Goal: Task Accomplishment & Management: Use online tool/utility

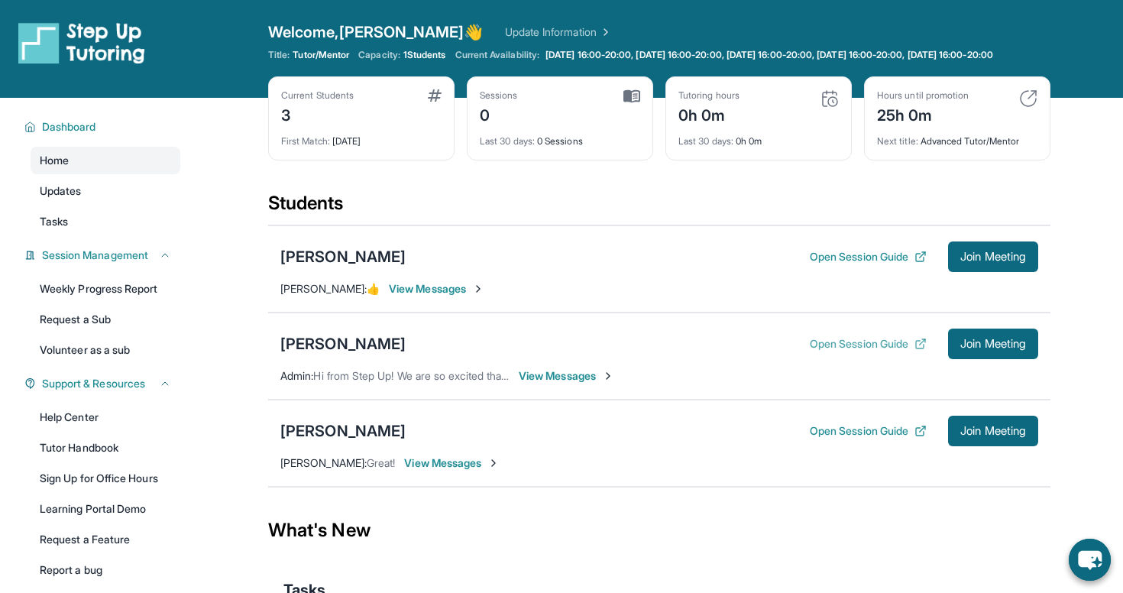
click at [847, 351] on button "Open Session Guide" at bounding box center [868, 343] width 117 height 15
click at [862, 438] on button "Open Session Guide" at bounding box center [868, 430] width 117 height 15
click at [975, 348] on span "Join Meeting" at bounding box center [993, 343] width 66 height 9
click at [319, 441] on div "[PERSON_NAME]" at bounding box center [342, 430] width 125 height 21
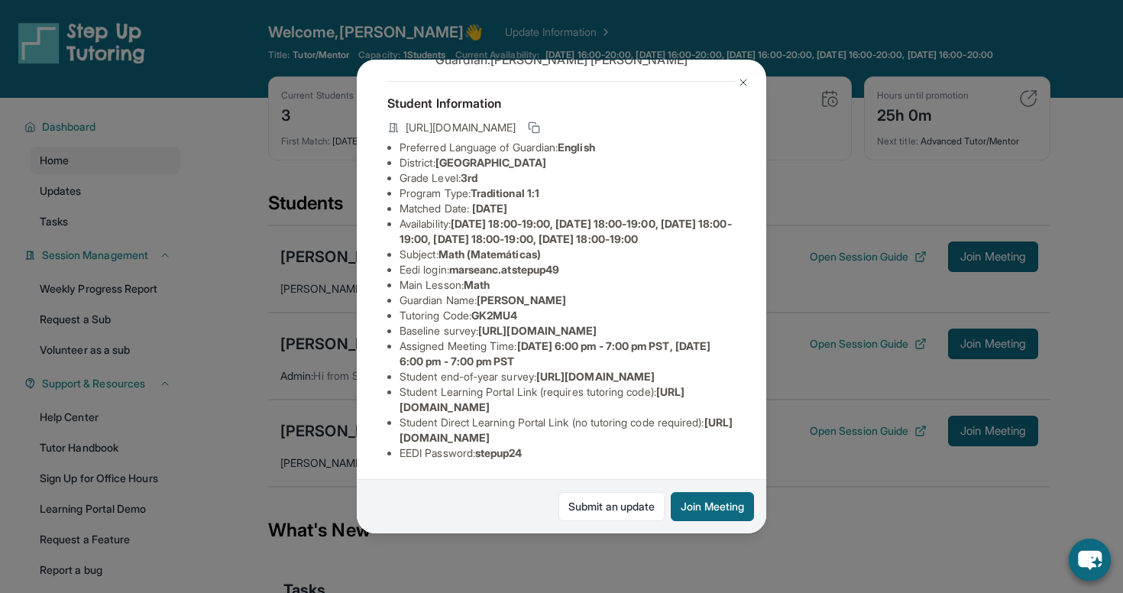
scroll to position [183, 0]
click at [745, 83] on img at bounding box center [743, 82] width 12 height 12
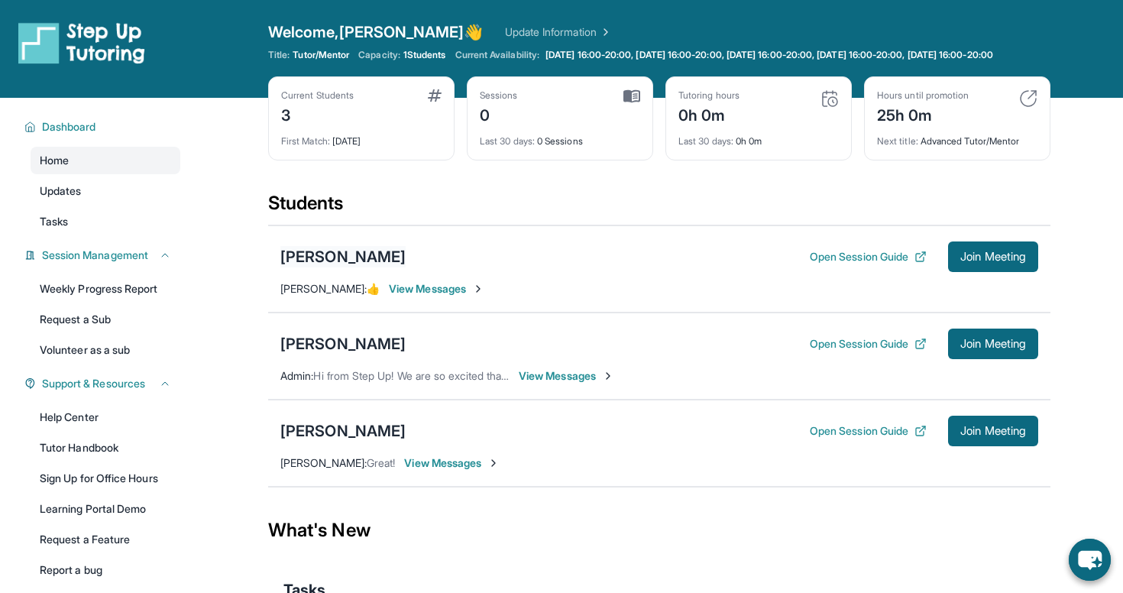
click at [374, 267] on div "[PERSON_NAME]" at bounding box center [342, 256] width 125 height 21
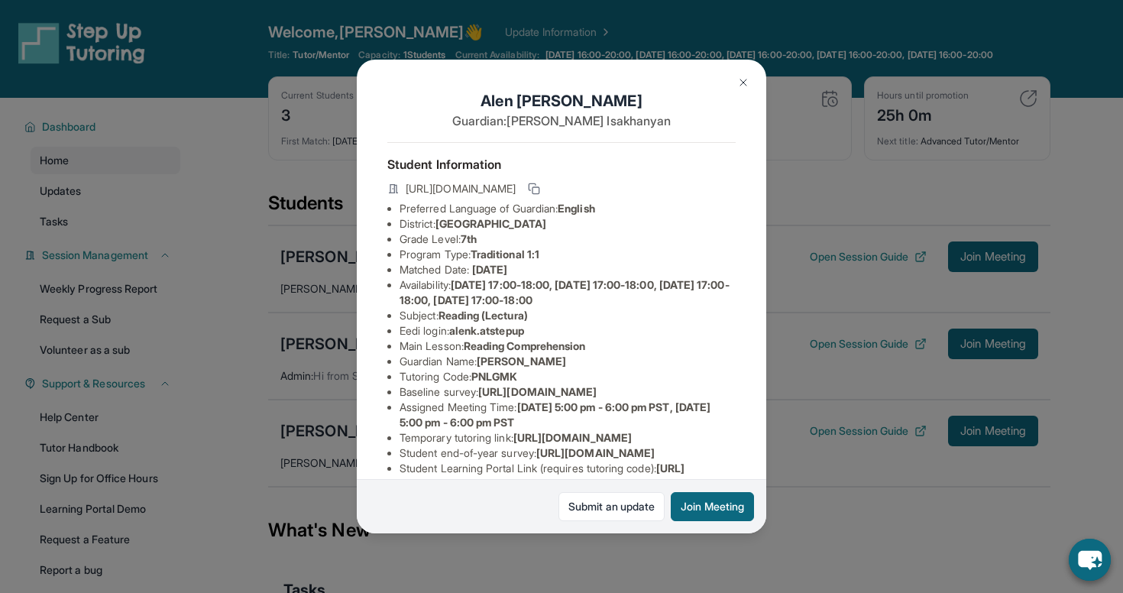
click at [740, 89] on button at bounding box center [743, 82] width 31 height 31
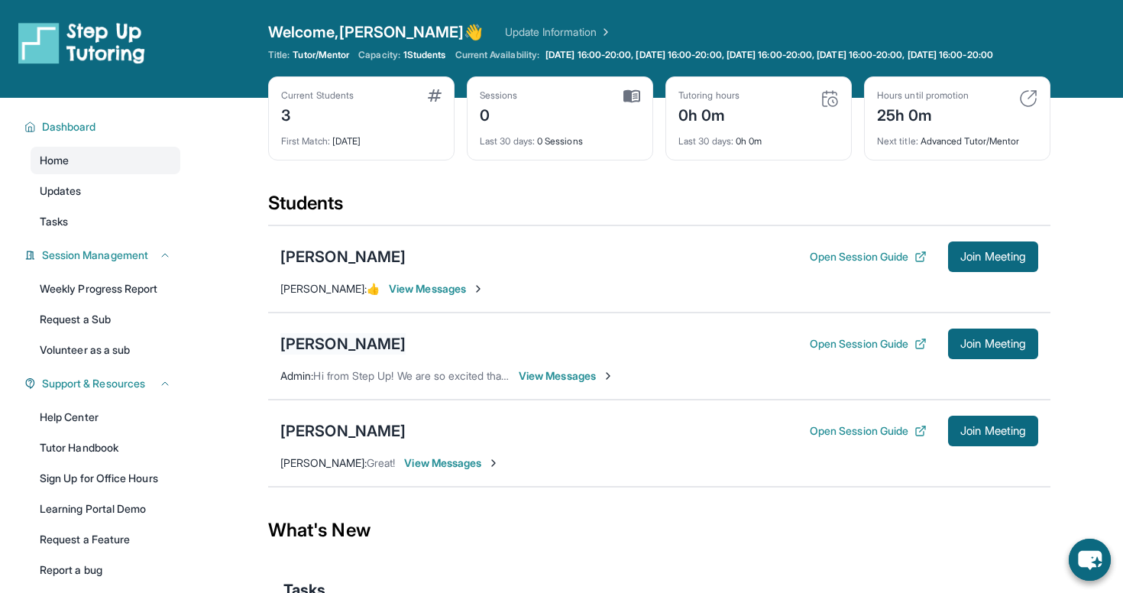
click at [344, 354] on div "[PERSON_NAME]" at bounding box center [342, 343] width 125 height 21
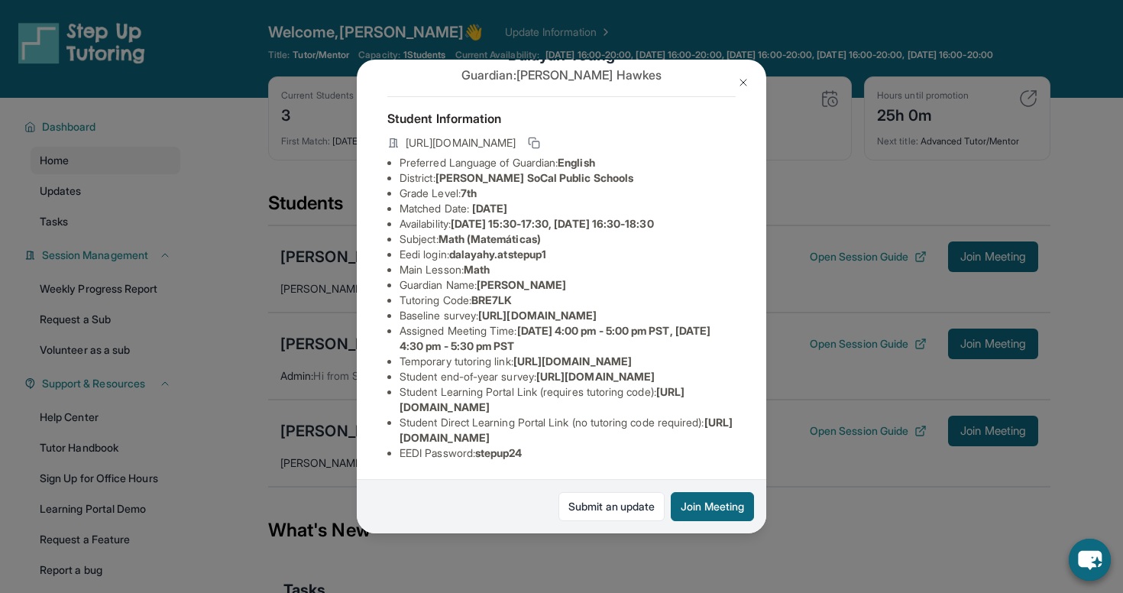
scroll to position [79, 0]
drag, startPoint x: 478, startPoint y: 267, endPoint x: 522, endPoint y: 269, distance: 43.6
click at [522, 293] on li "Tutoring Code : BRE7LK" at bounding box center [567, 300] width 336 height 15
copy li "BRE7LK"
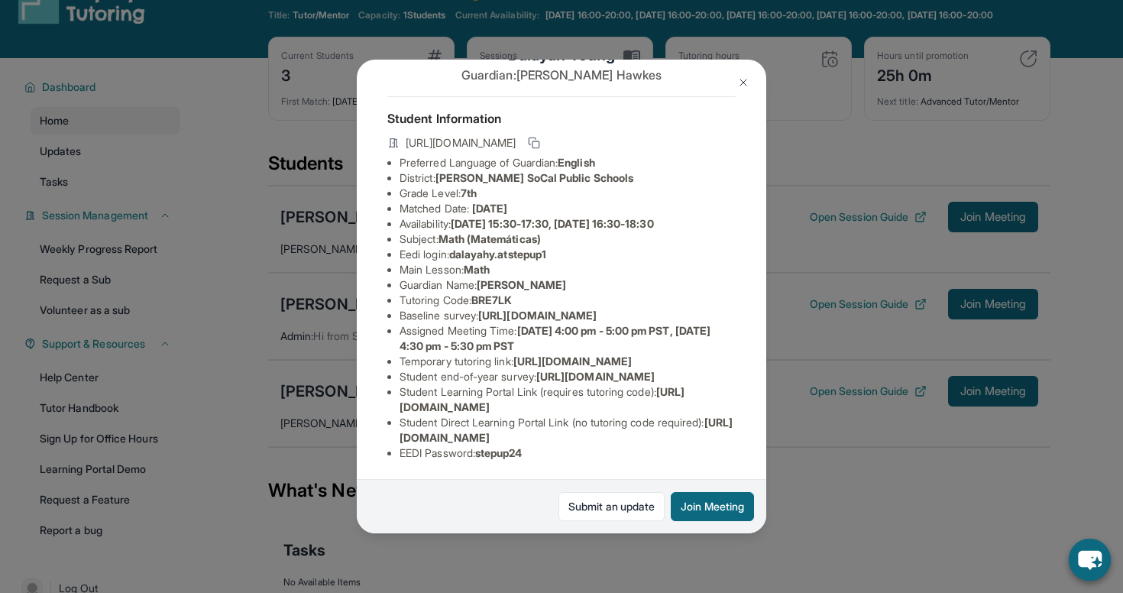
scroll to position [47, 0]
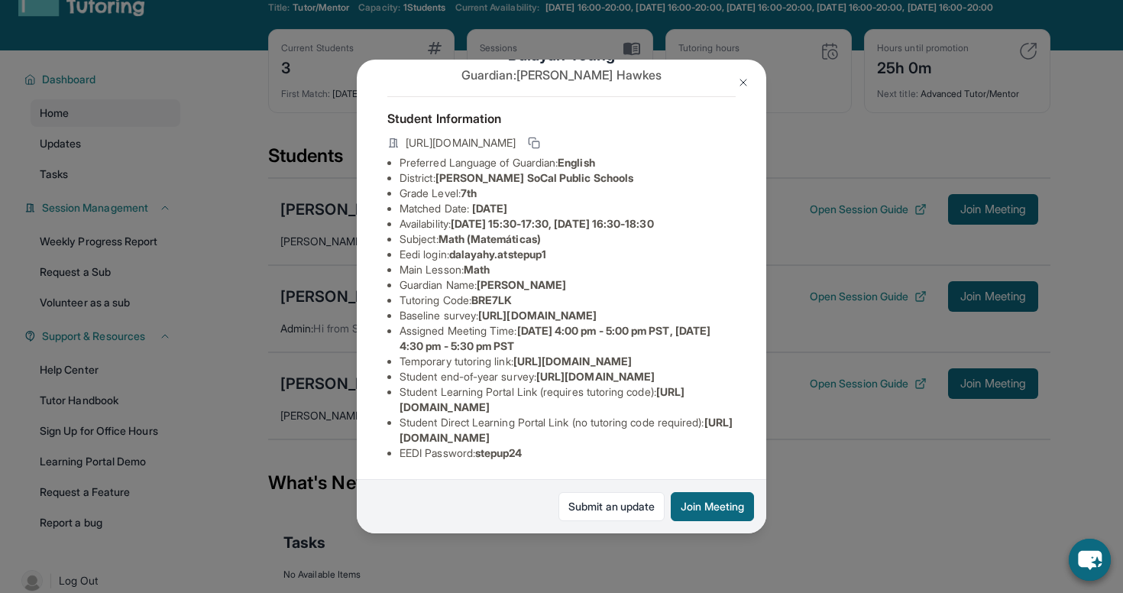
drag, startPoint x: 555, startPoint y: 300, endPoint x: 398, endPoint y: 283, distance: 158.3
click at [398, 283] on ul "Preferred Language of Guardian: English District: [PERSON_NAME] SoCal Public Sc…" at bounding box center [561, 308] width 348 height 306
copy li "[URL][DOMAIN_NAME]"
drag, startPoint x: 522, startPoint y: 252, endPoint x: 478, endPoint y: 248, distance: 44.5
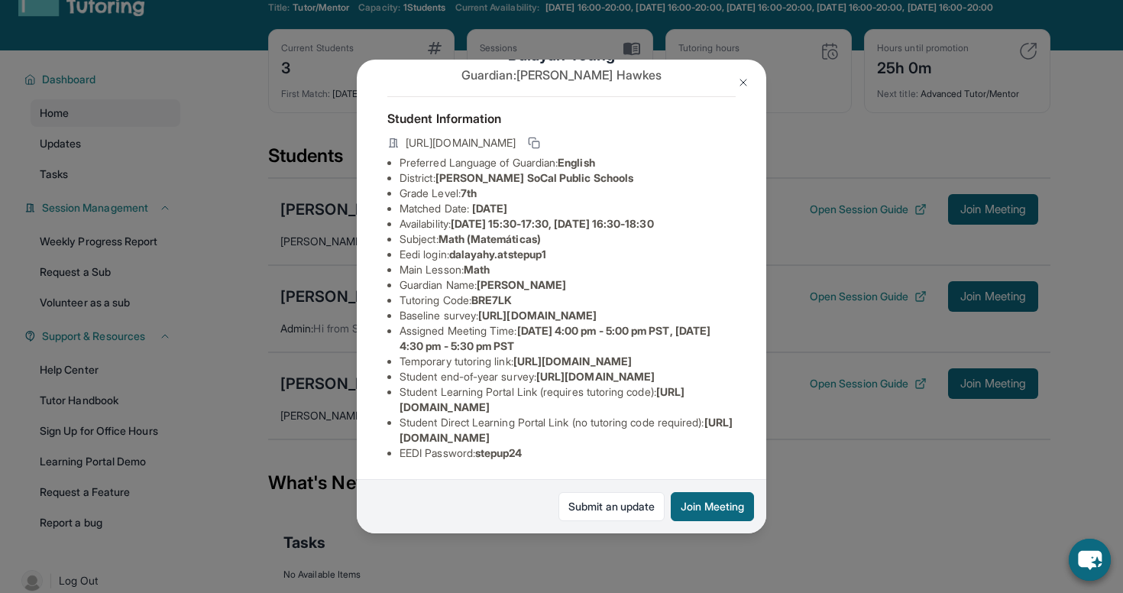
click at [478, 293] on li "Tutoring Code : BRE7LK" at bounding box center [567, 300] width 336 height 15
copy li "BRE7LK"
drag, startPoint x: 666, startPoint y: 409, endPoint x: 398, endPoint y: 406, distance: 268.1
click at [398, 406] on ul "Preferred Language of Guardian: English District: [PERSON_NAME] SoCal Public Sc…" at bounding box center [561, 308] width 348 height 306
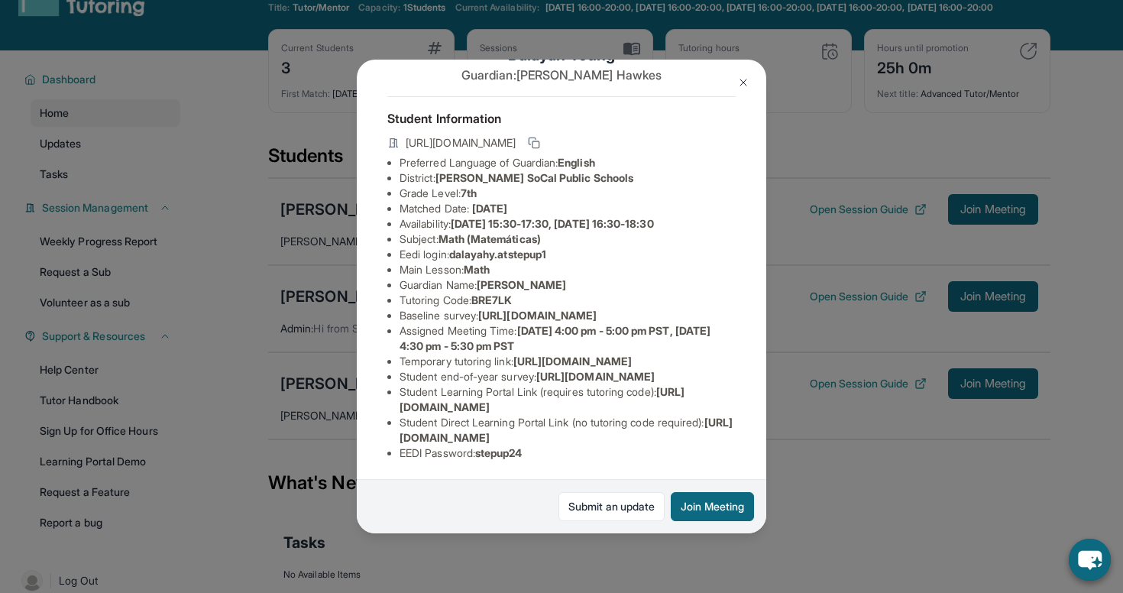
copy li "[URL][DOMAIN_NAME]"
drag, startPoint x: 520, startPoint y: 164, endPoint x: 477, endPoint y: 163, distance: 42.8
click at [477, 293] on li "Tutoring Code : BRE7LK" at bounding box center [567, 300] width 336 height 15
copy li "BRE7LK"
drag, startPoint x: 558, startPoint y: 302, endPoint x: 384, endPoint y: 285, distance: 175.0
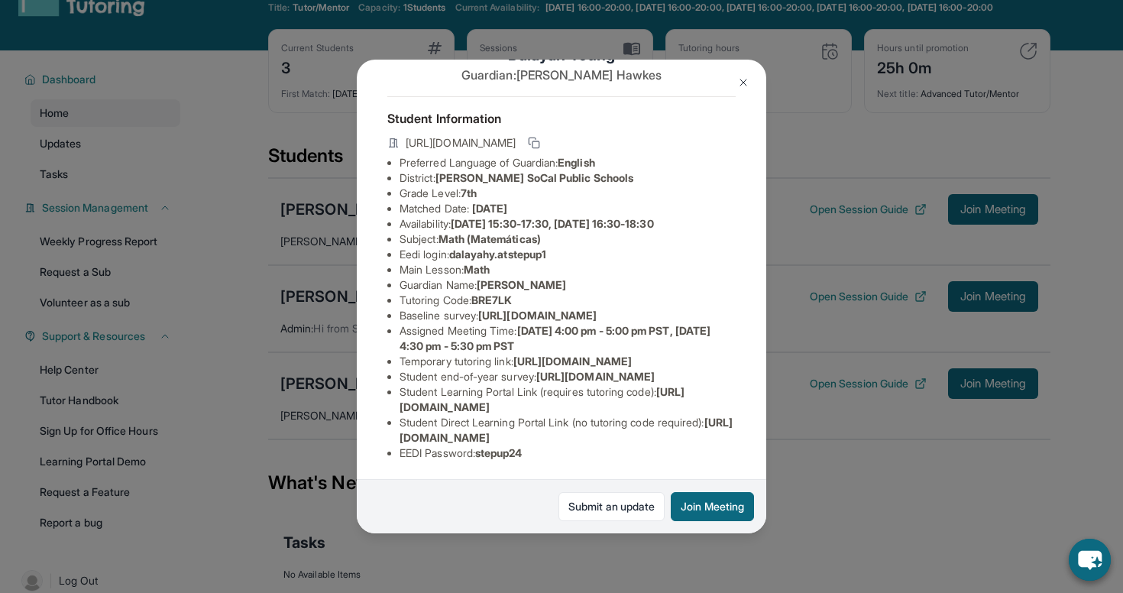
click at [384, 285] on div "Dalayah Young Guardian: [PERSON_NAME] Student Information [URL][DOMAIN_NAME] Pr…" at bounding box center [561, 297] width 409 height 474
click at [478, 369] on li "Student end-of-year survey : [URL][DOMAIN_NAME]" at bounding box center [567, 376] width 336 height 15
drag, startPoint x: 674, startPoint y: 402, endPoint x: 393, endPoint y: 406, distance: 280.3
click at [393, 406] on ul "Preferred Language of Guardian: English District: [PERSON_NAME] SoCal Public Sc…" at bounding box center [561, 308] width 348 height 306
copy li "[URL][DOMAIN_NAME]"
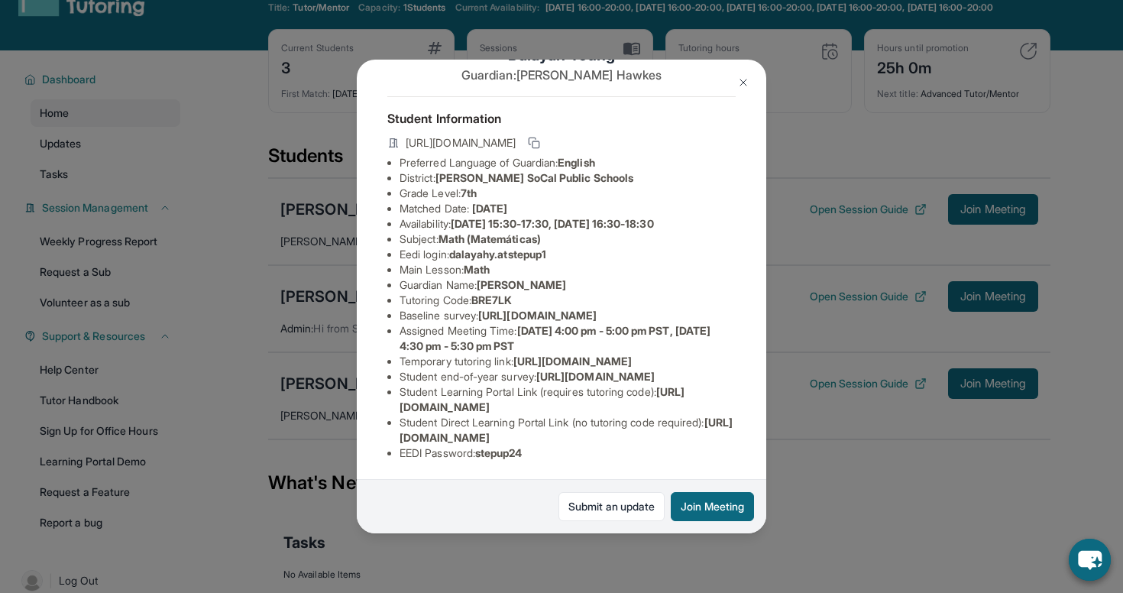
drag, startPoint x: 712, startPoint y: 438, endPoint x: 377, endPoint y: 440, distance: 334.6
click at [377, 440] on div "Dalayah Young Guardian: [PERSON_NAME] Student Information [URL][DOMAIN_NAME] Pr…" at bounding box center [561, 297] width 409 height 474
copy li "[URL][DOMAIN_NAME]"
click at [743, 79] on img at bounding box center [743, 82] width 12 height 12
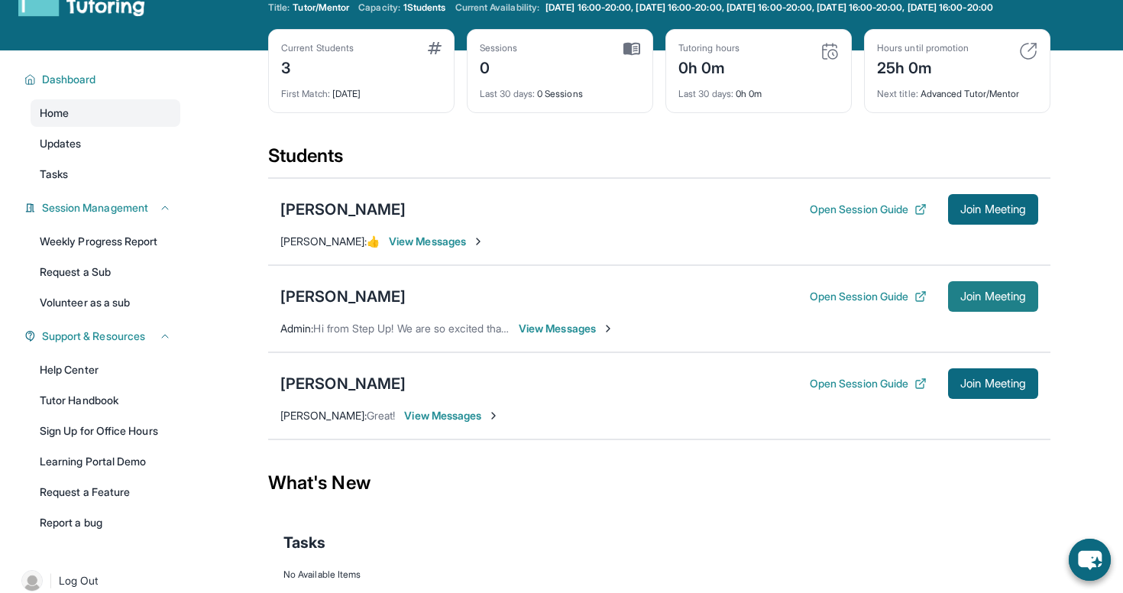
click at [968, 301] on span "Join Meeting" at bounding box center [993, 296] width 66 height 9
click at [344, 307] on div "[PERSON_NAME]" at bounding box center [342, 296] width 125 height 21
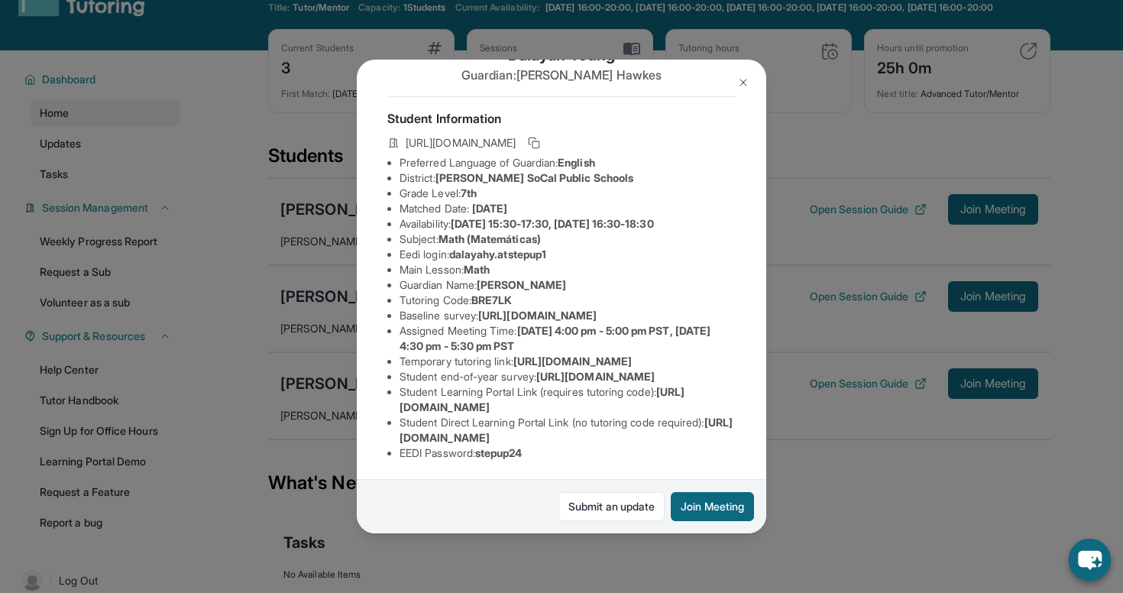
drag, startPoint x: 518, startPoint y: 163, endPoint x: 479, endPoint y: 162, distance: 39.0
click at [479, 293] on span "BRE7LK" at bounding box center [491, 299] width 40 height 13
copy li "BRE7LK"
click at [745, 83] on img at bounding box center [743, 82] width 12 height 12
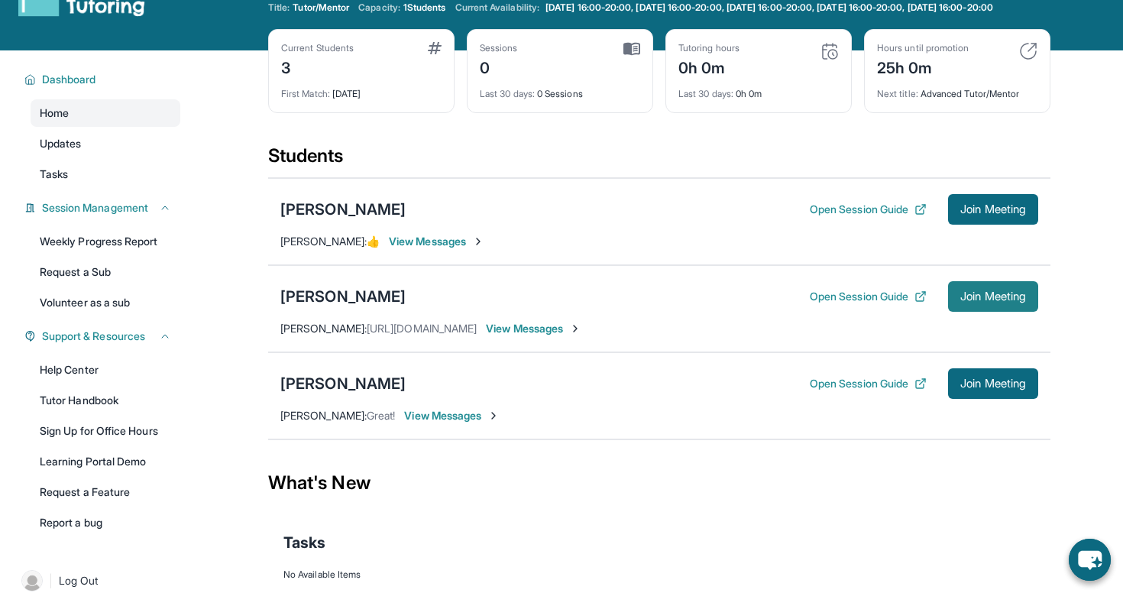
click at [991, 301] on span "Join Meeting" at bounding box center [993, 296] width 66 height 9
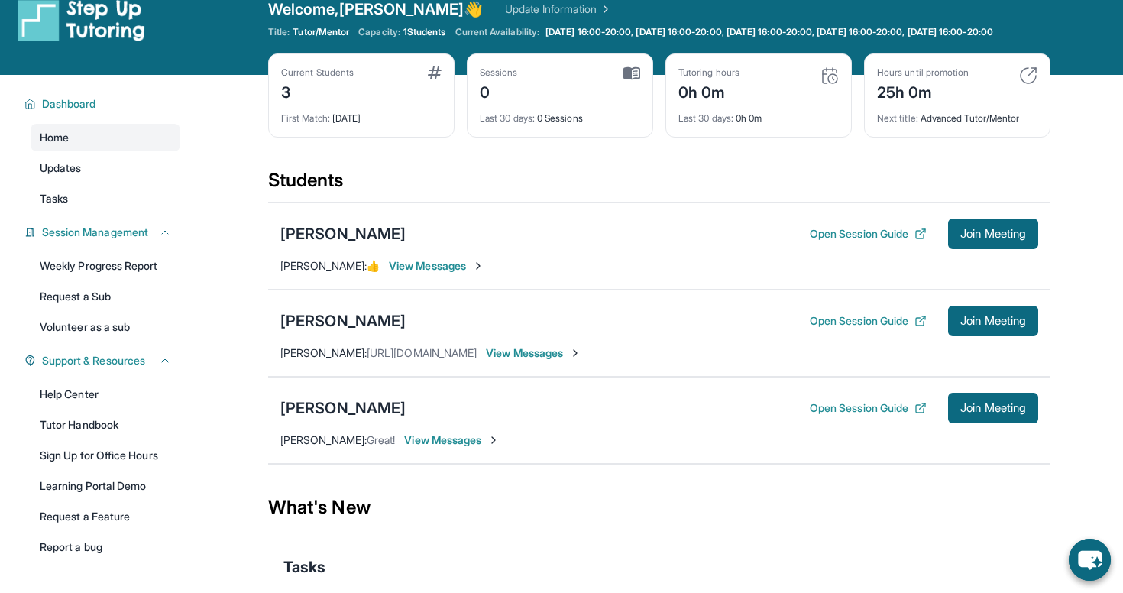
scroll to position [21, 0]
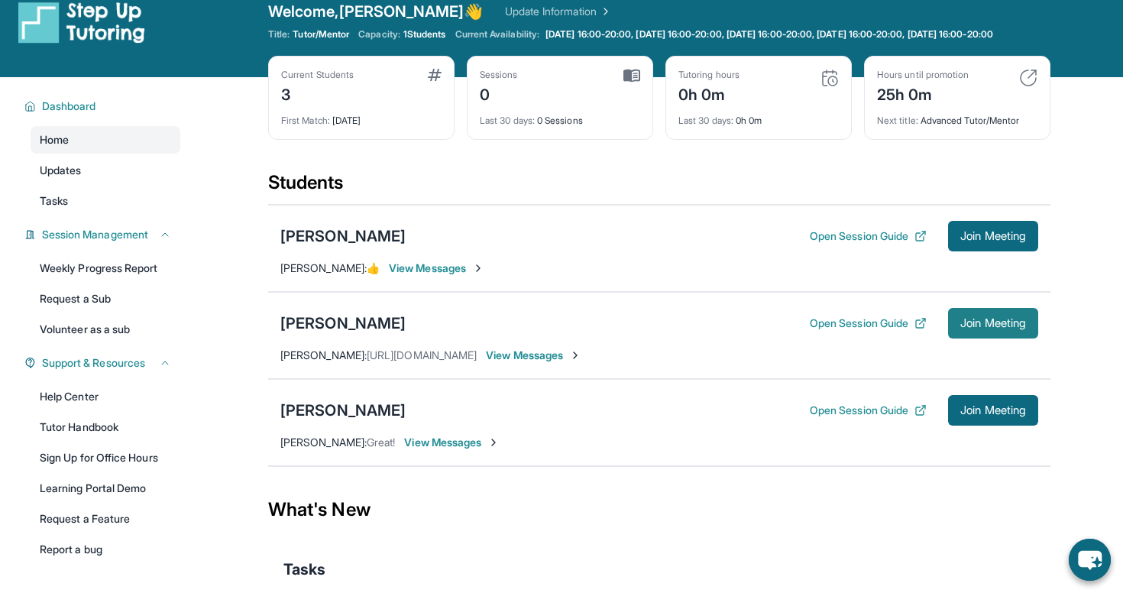
click at [997, 328] on span "Join Meeting" at bounding box center [993, 323] width 66 height 9
click at [847, 418] on button "Open Session Guide" at bounding box center [868, 410] width 117 height 15
